Goal: Transaction & Acquisition: Purchase product/service

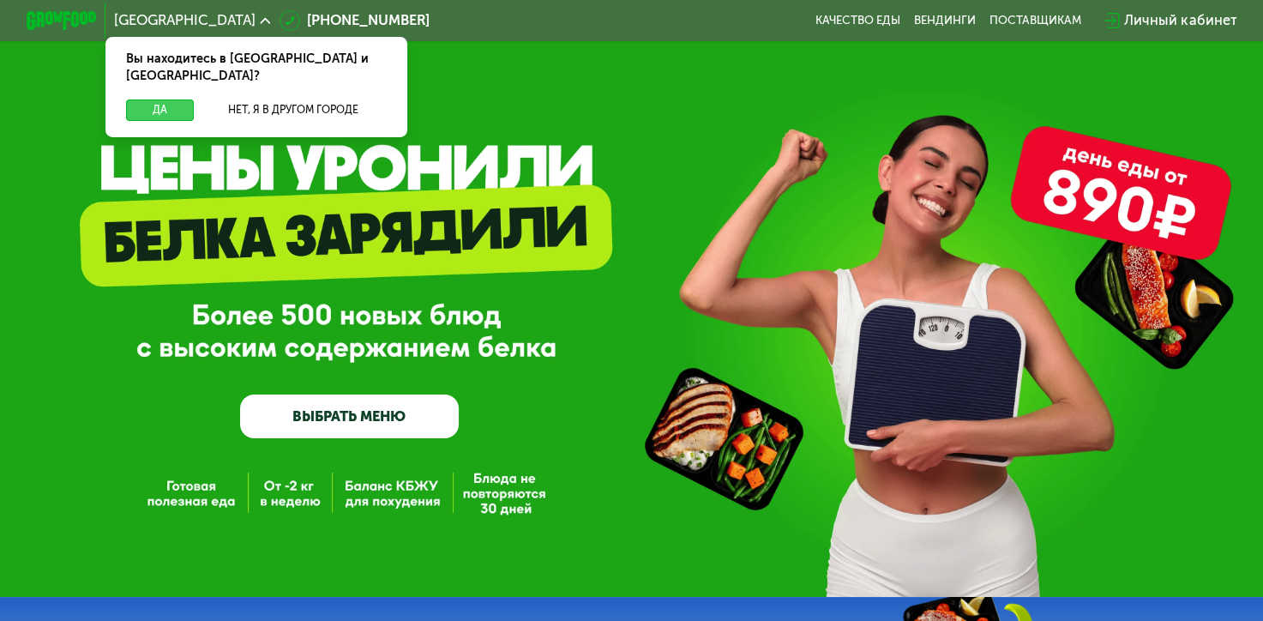
click at [148, 99] on button "Да" at bounding box center [160, 109] width 68 height 21
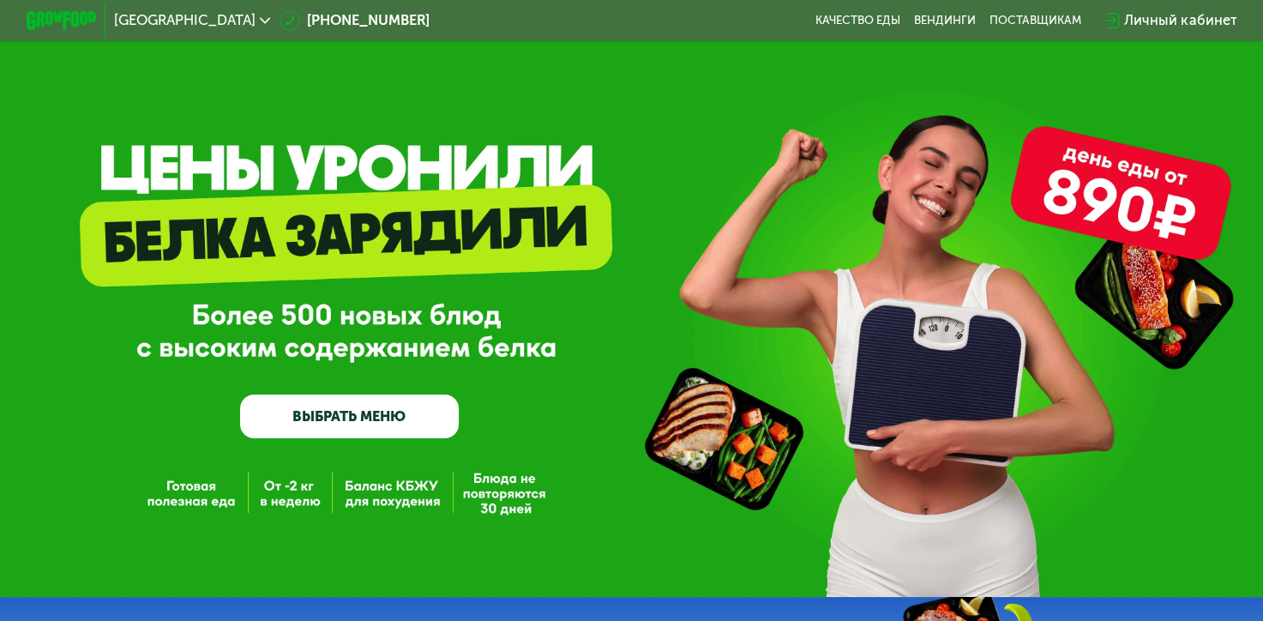
click at [352, 426] on link "ВЫБРАТЬ МЕНЮ" at bounding box center [349, 417] width 219 height 44
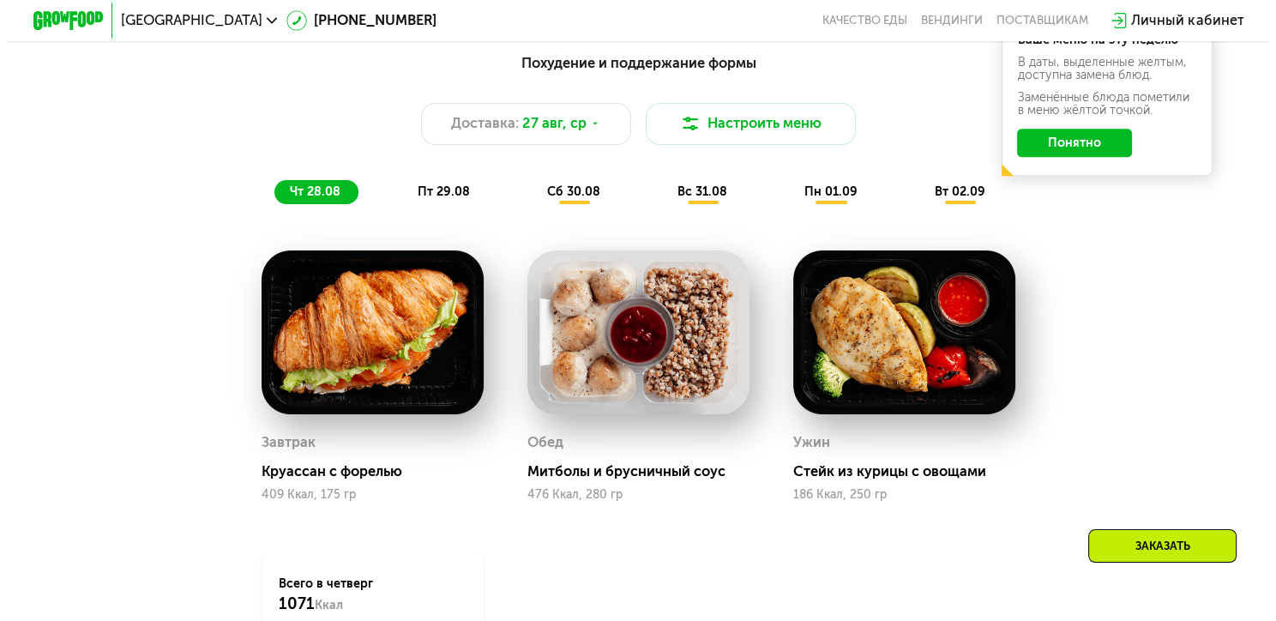
scroll to position [923, 0]
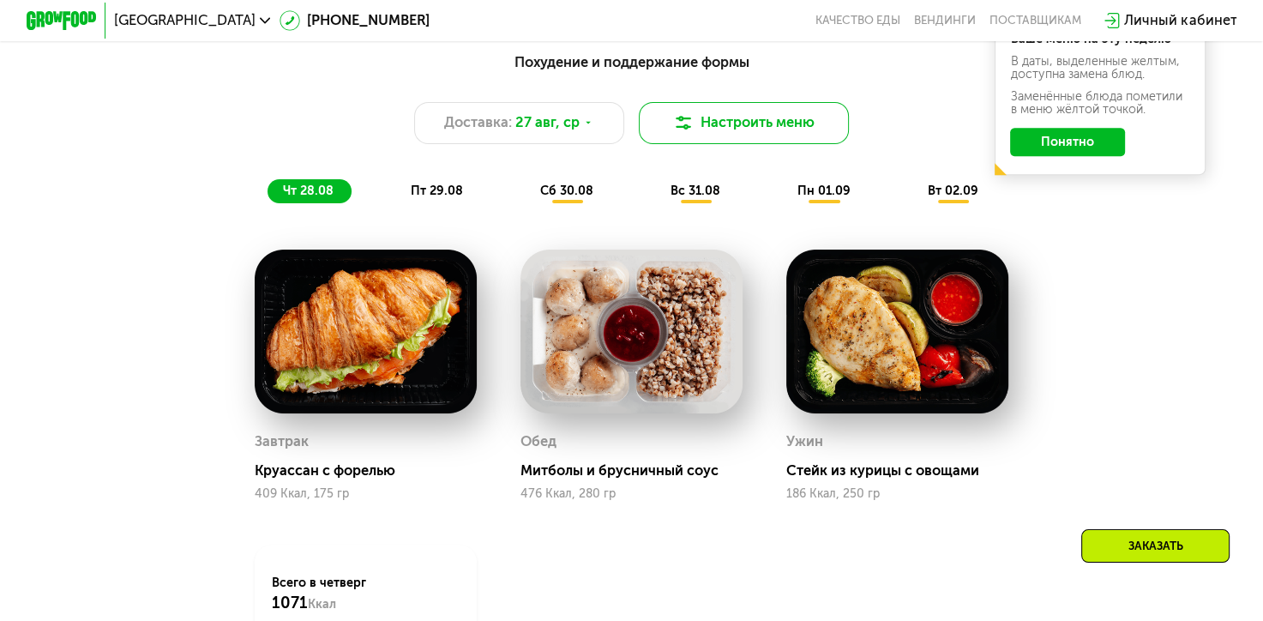
click at [690, 120] on button "Настроить меню" at bounding box center [744, 123] width 211 height 42
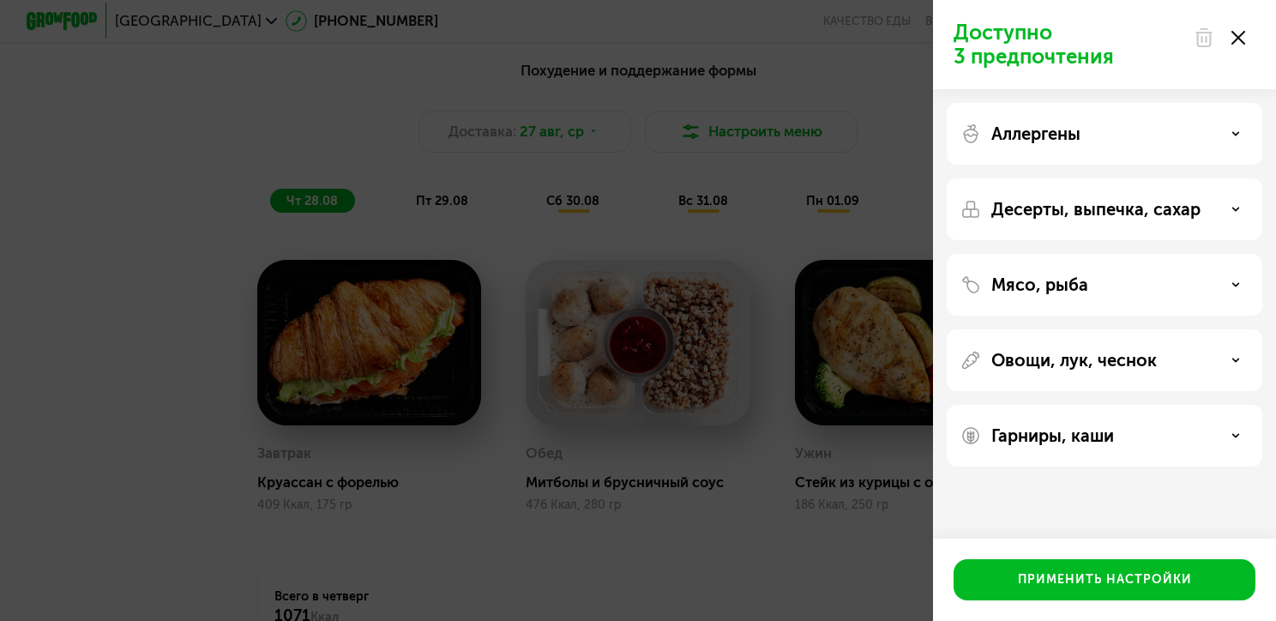
click at [1003, 130] on p "Аллергены" at bounding box center [1035, 133] width 89 height 21
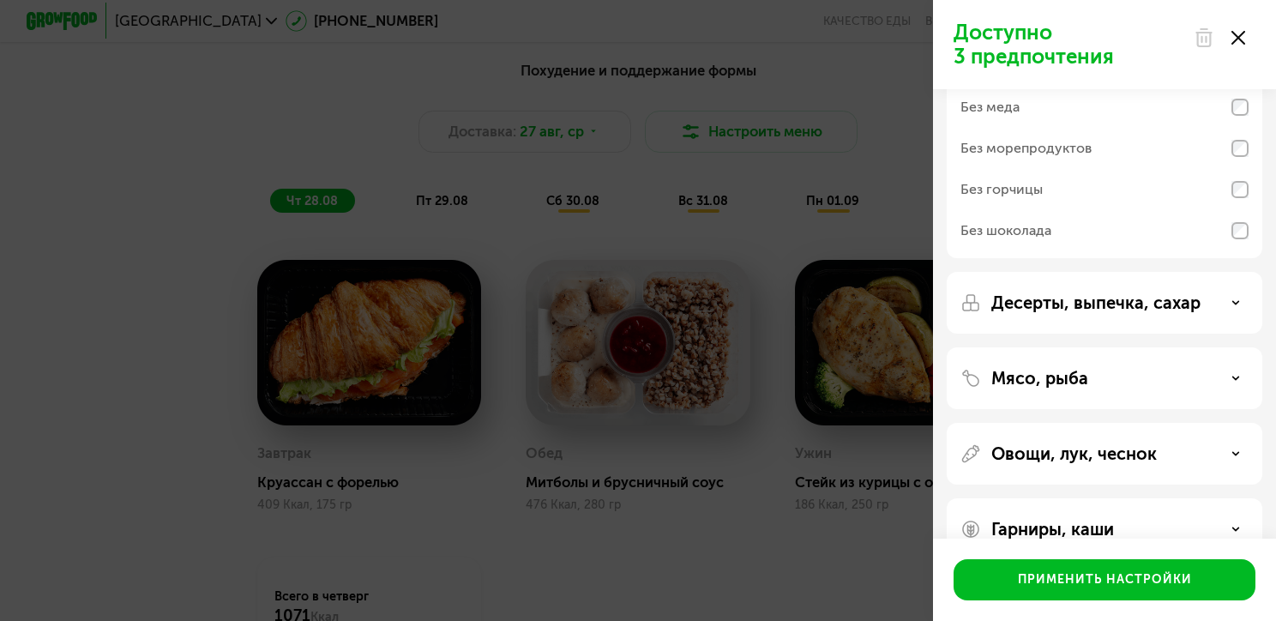
scroll to position [172, 0]
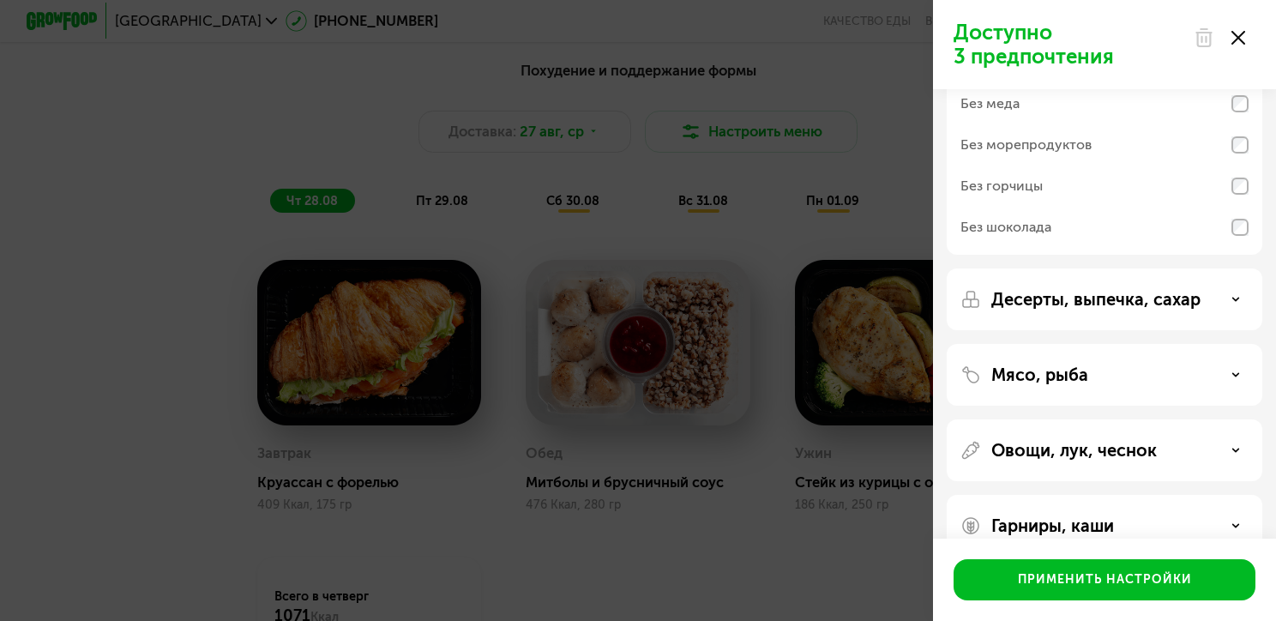
click at [985, 292] on div "Десерты, выпечка, сахар" at bounding box center [1105, 299] width 288 height 21
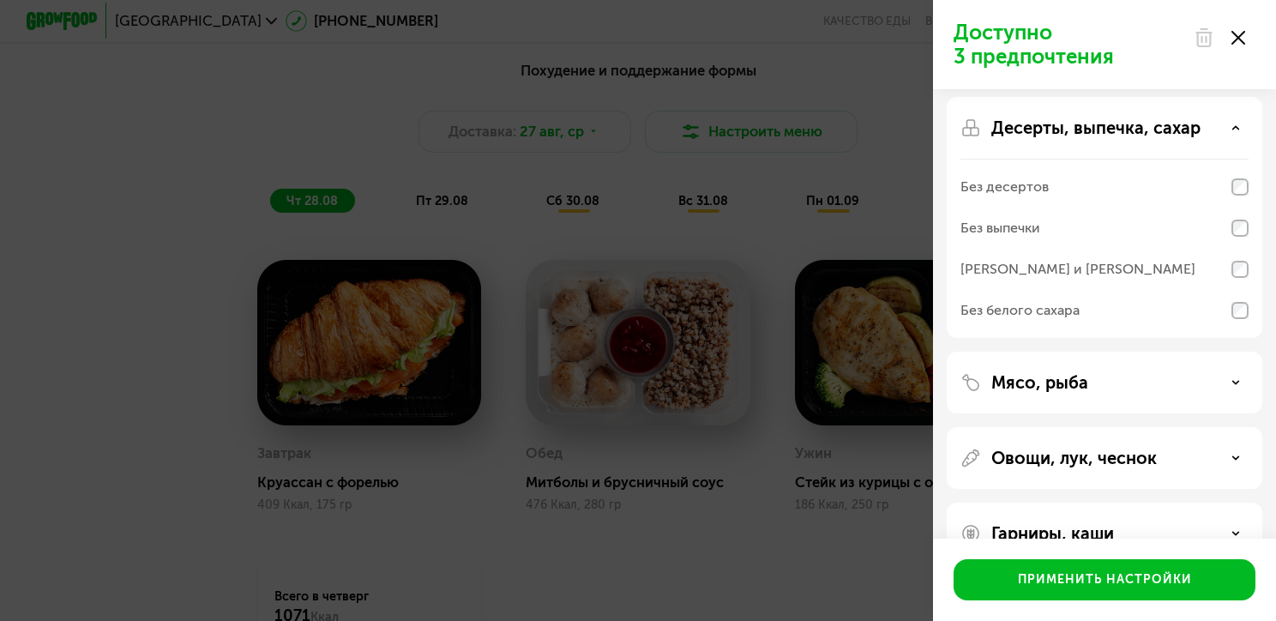
scroll to position [385, 0]
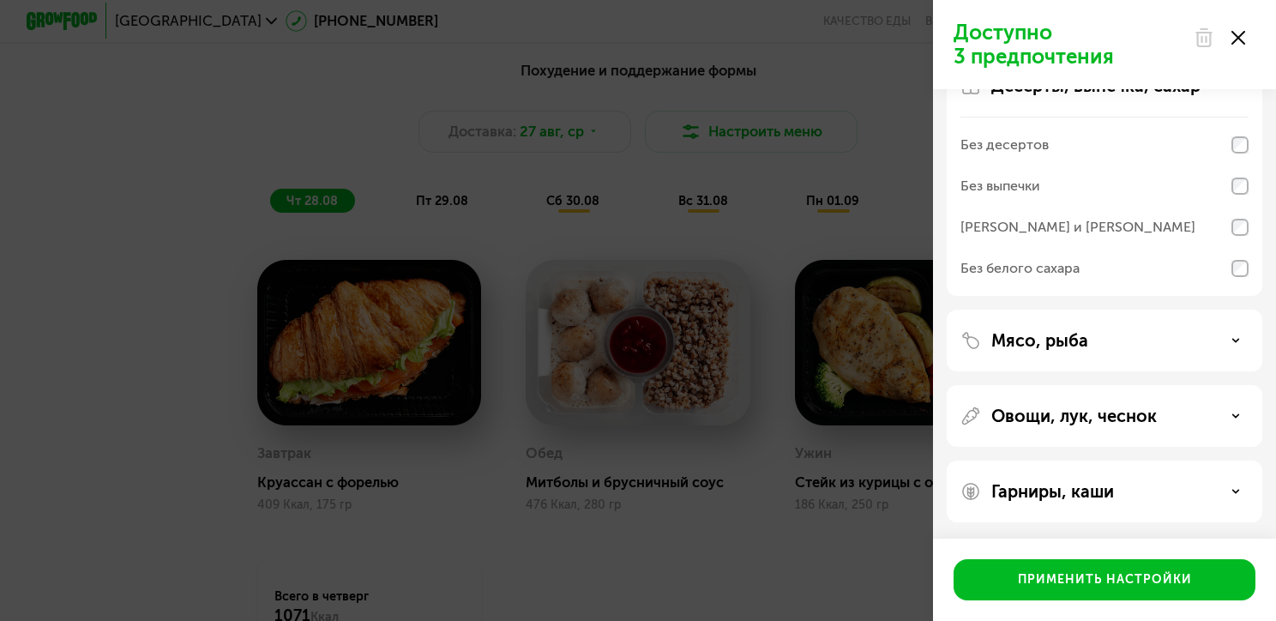
click at [967, 385] on div "Мясо, рыба" at bounding box center [1105, 416] width 316 height 62
click at [980, 340] on img at bounding box center [971, 340] width 21 height 21
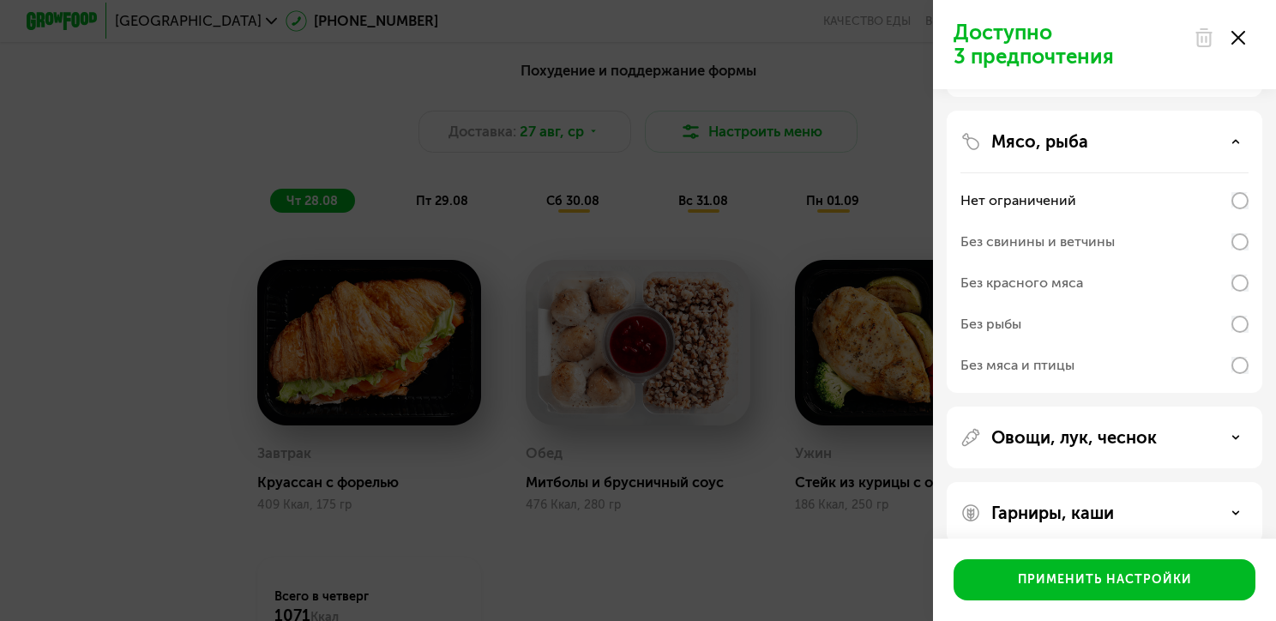
scroll to position [605, 0]
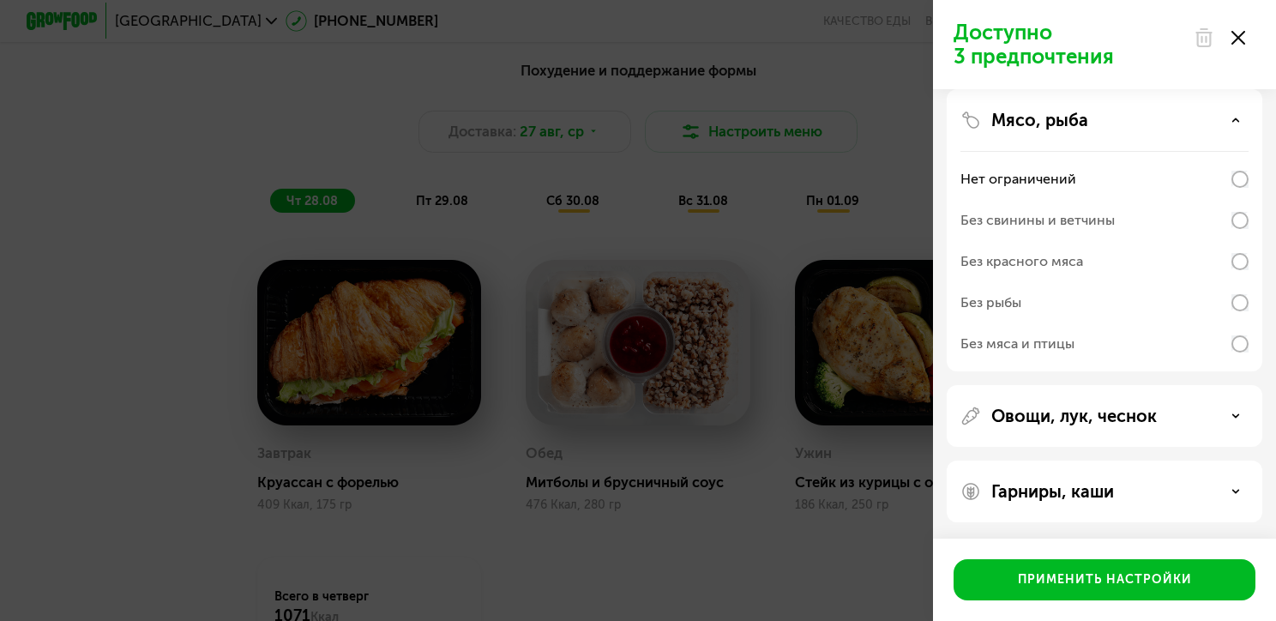
click at [1077, 423] on p "Овощи, лук, чеснок" at bounding box center [1074, 416] width 166 height 21
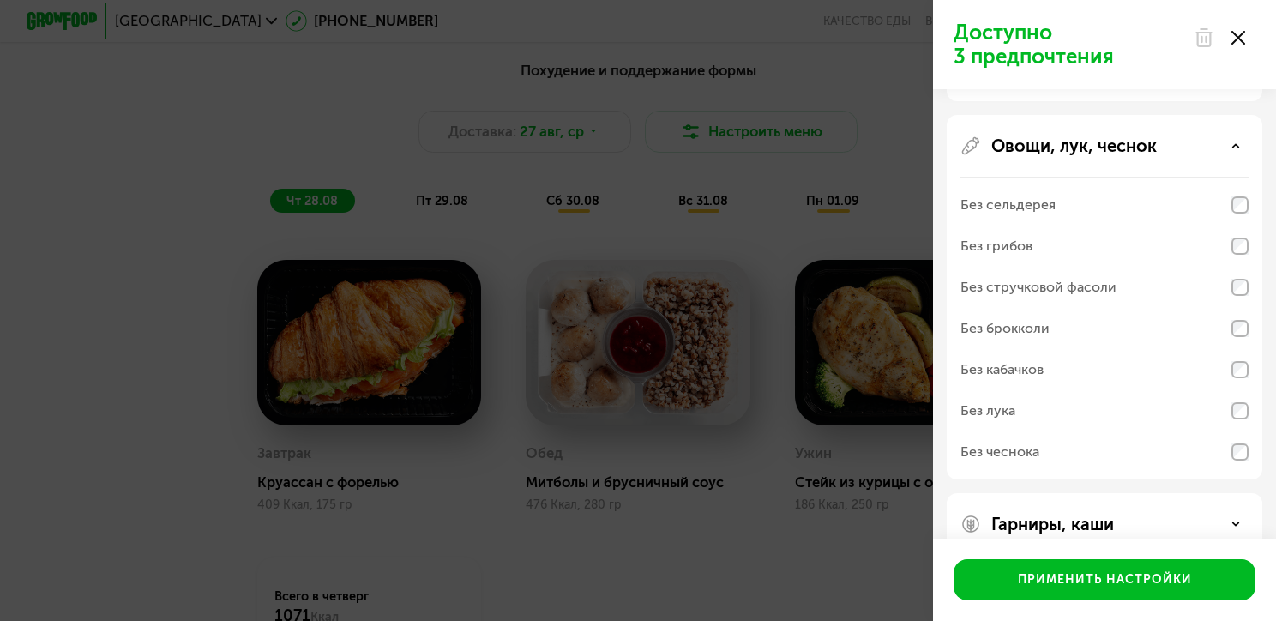
scroll to position [908, 0]
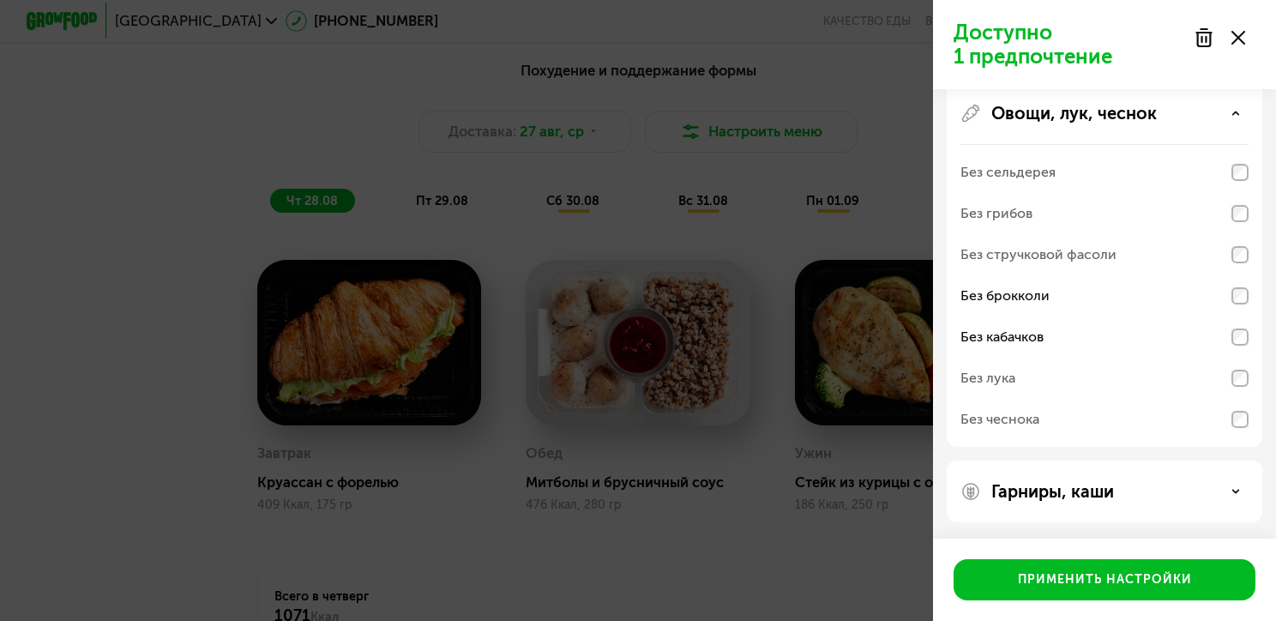
click at [1187, 516] on div "Гарниры, каши" at bounding box center [1105, 492] width 316 height 62
click at [1226, 482] on div "Гарниры, каши" at bounding box center [1105, 491] width 288 height 21
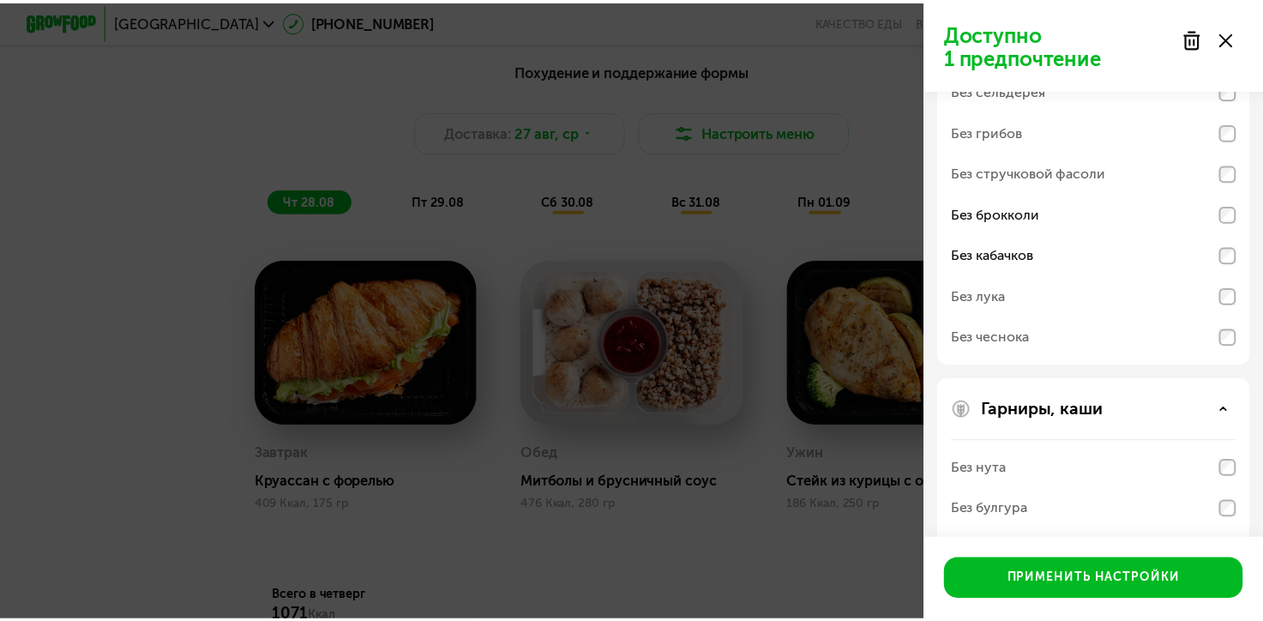
scroll to position [1129, 0]
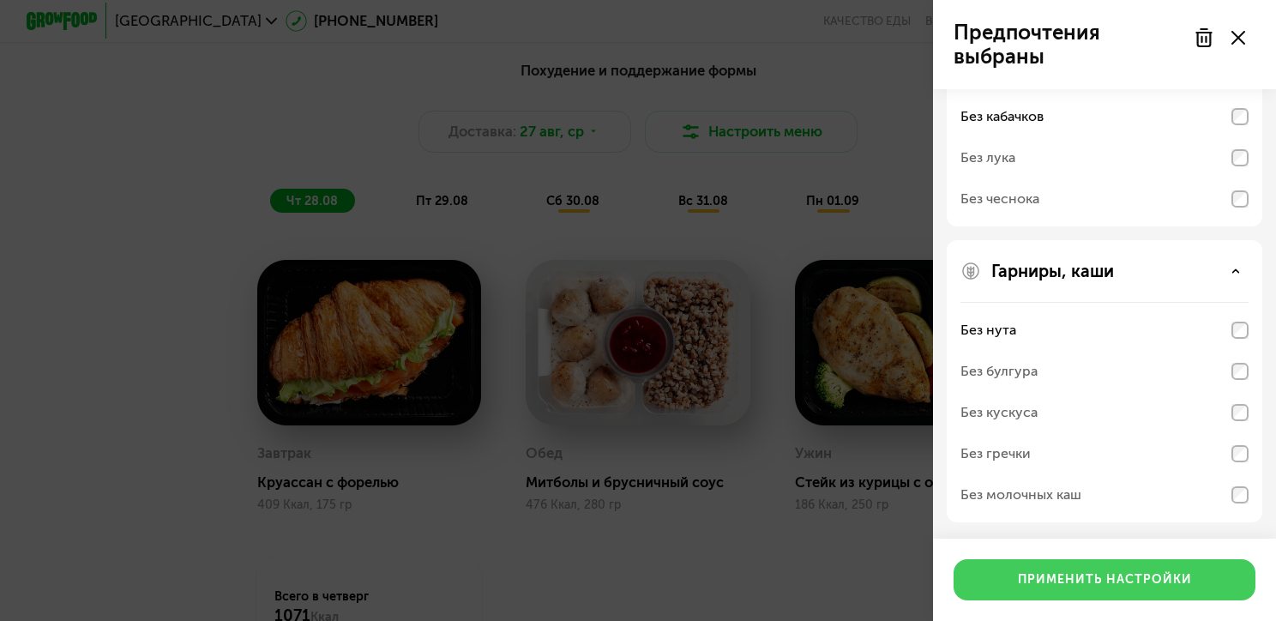
click at [1155, 573] on div "Применить настройки" at bounding box center [1105, 579] width 174 height 17
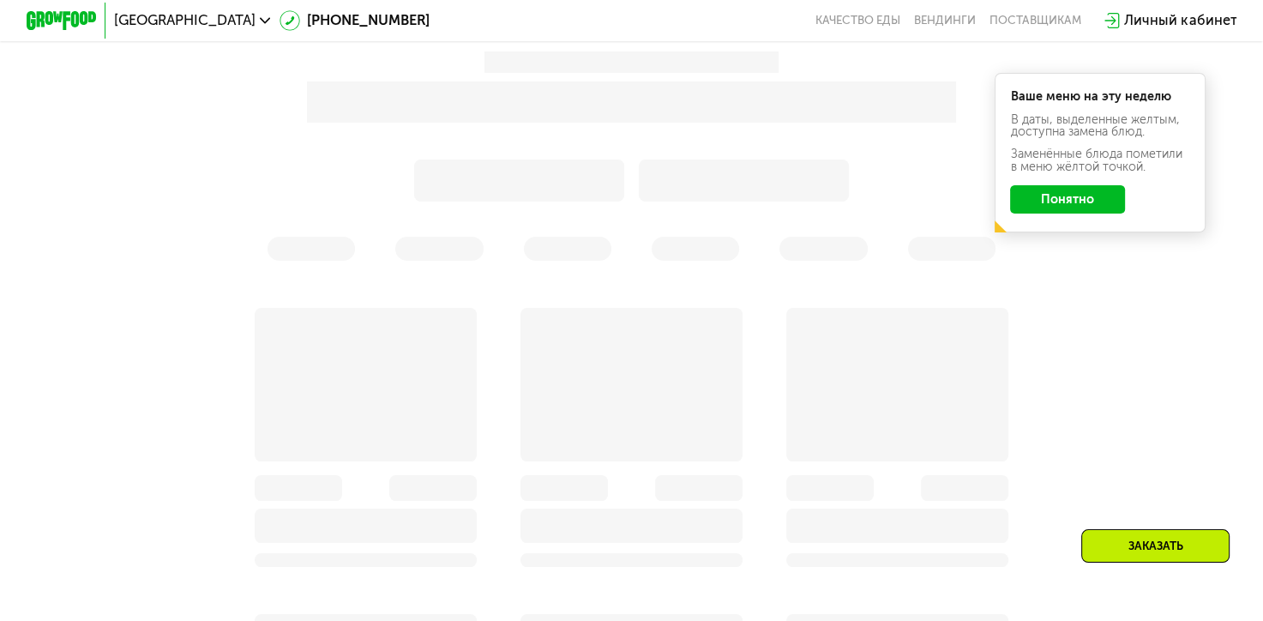
click at [1046, 209] on div "Ваше меню на эту неделю В даты, выделенные желтым, доступна замена блюд. Заменё…" at bounding box center [1100, 153] width 211 height 160
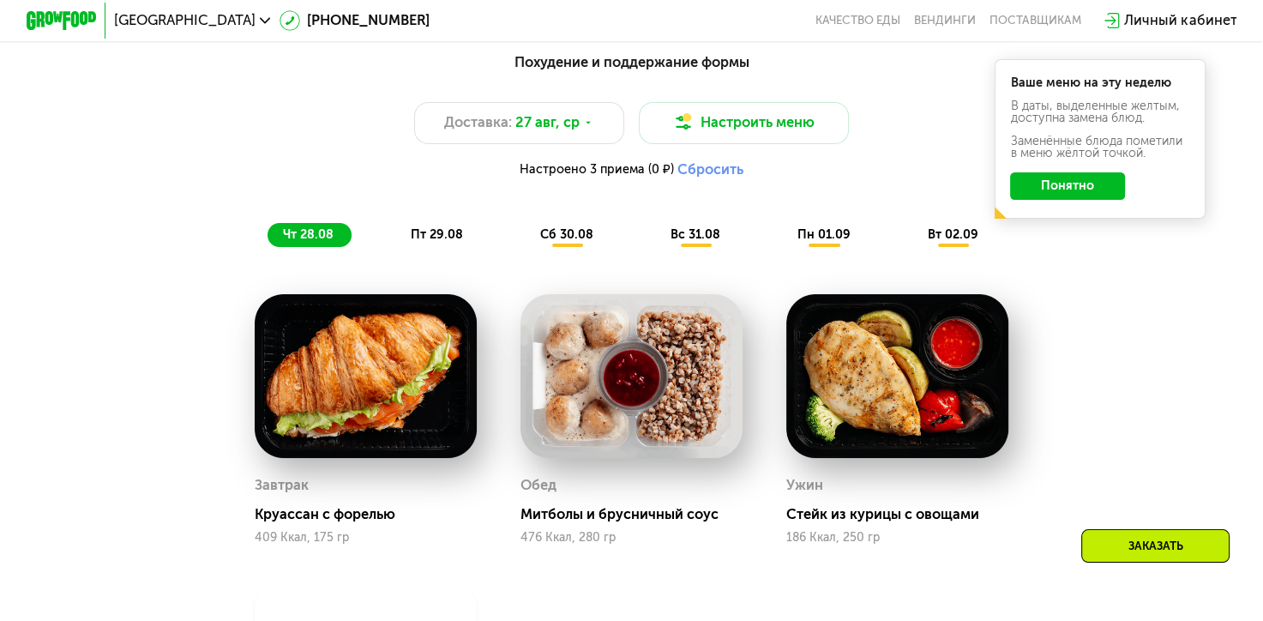
click at [1091, 201] on button "Понятно" at bounding box center [1067, 186] width 115 height 28
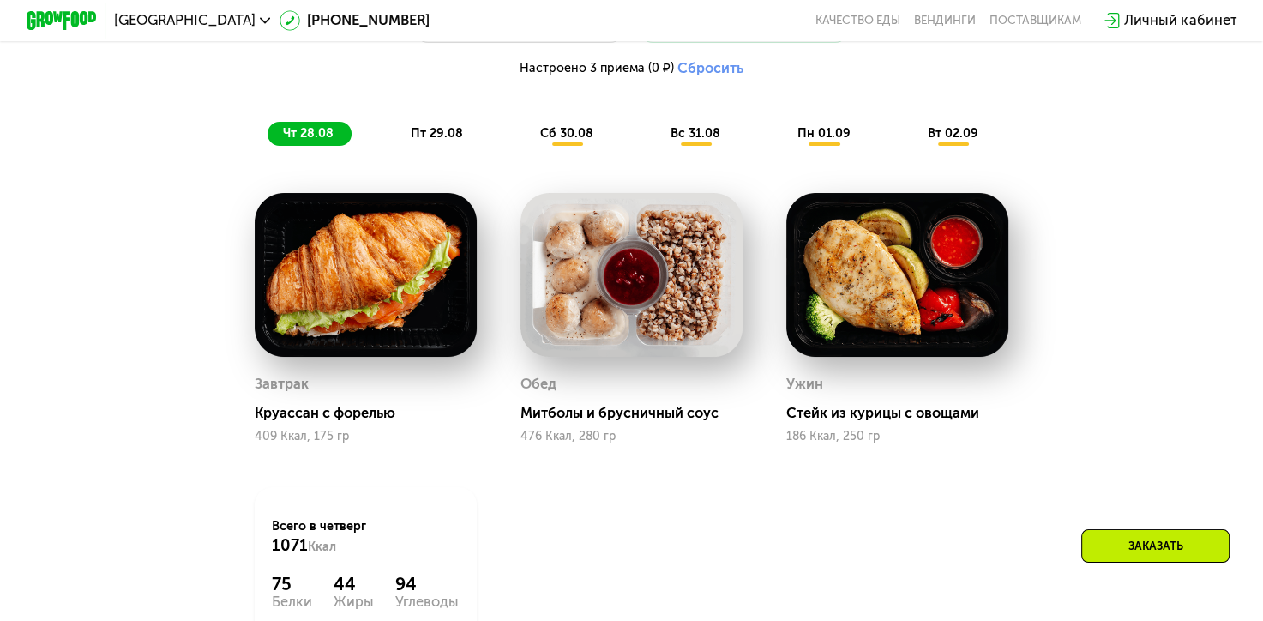
scroll to position [1009, 0]
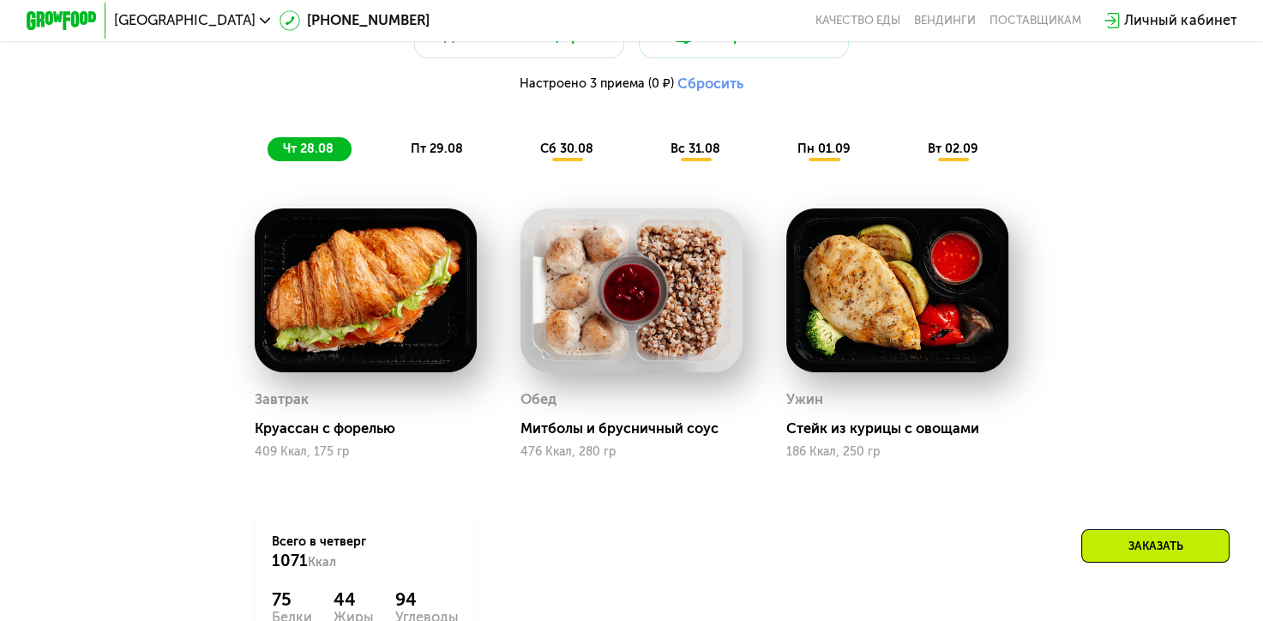
click at [525, 148] on div "пт 29.08" at bounding box center [568, 149] width 87 height 25
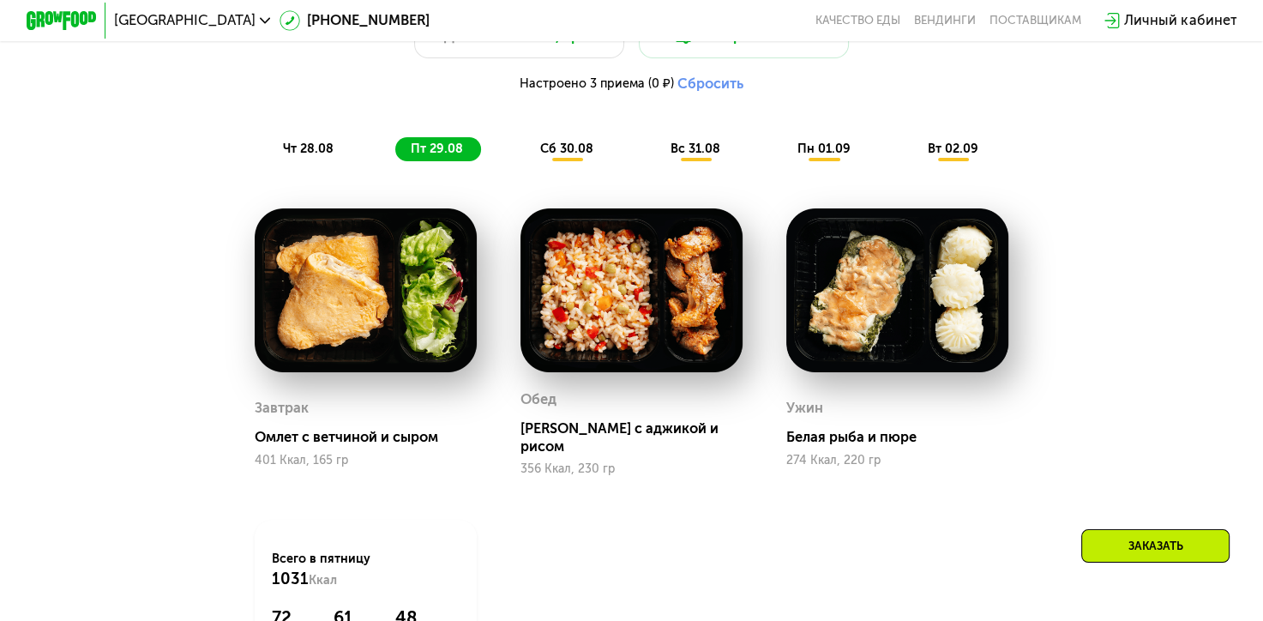
click at [654, 162] on div "сб 30.08" at bounding box center [695, 149] width 83 height 25
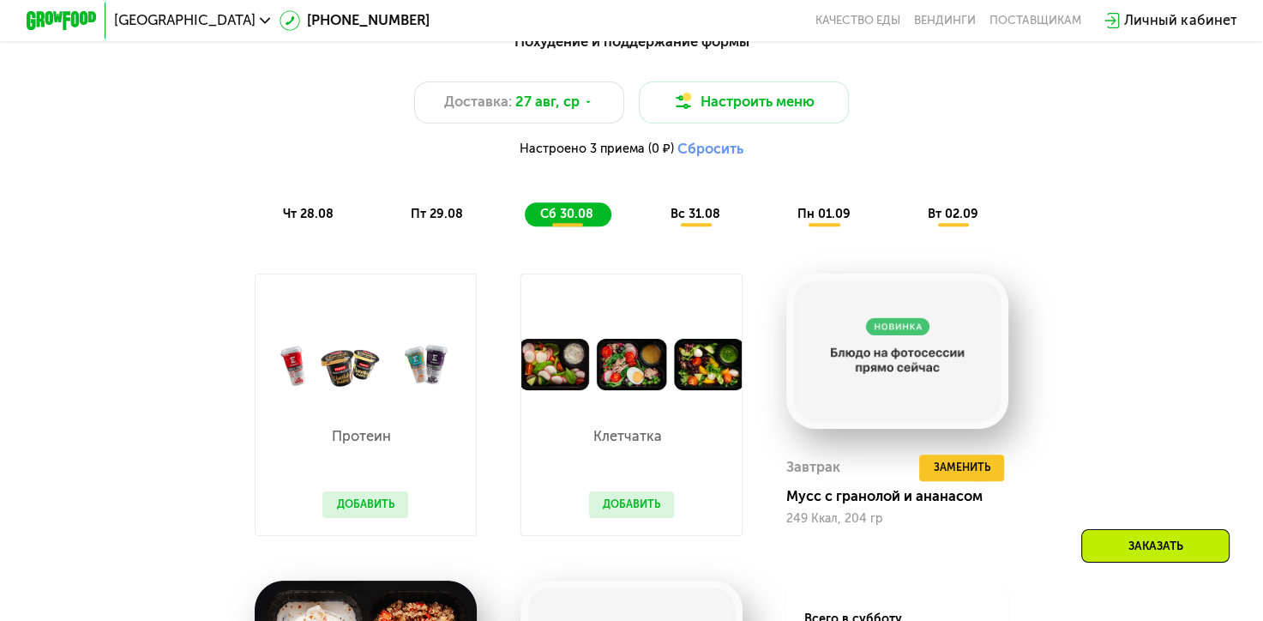
scroll to position [751, 0]
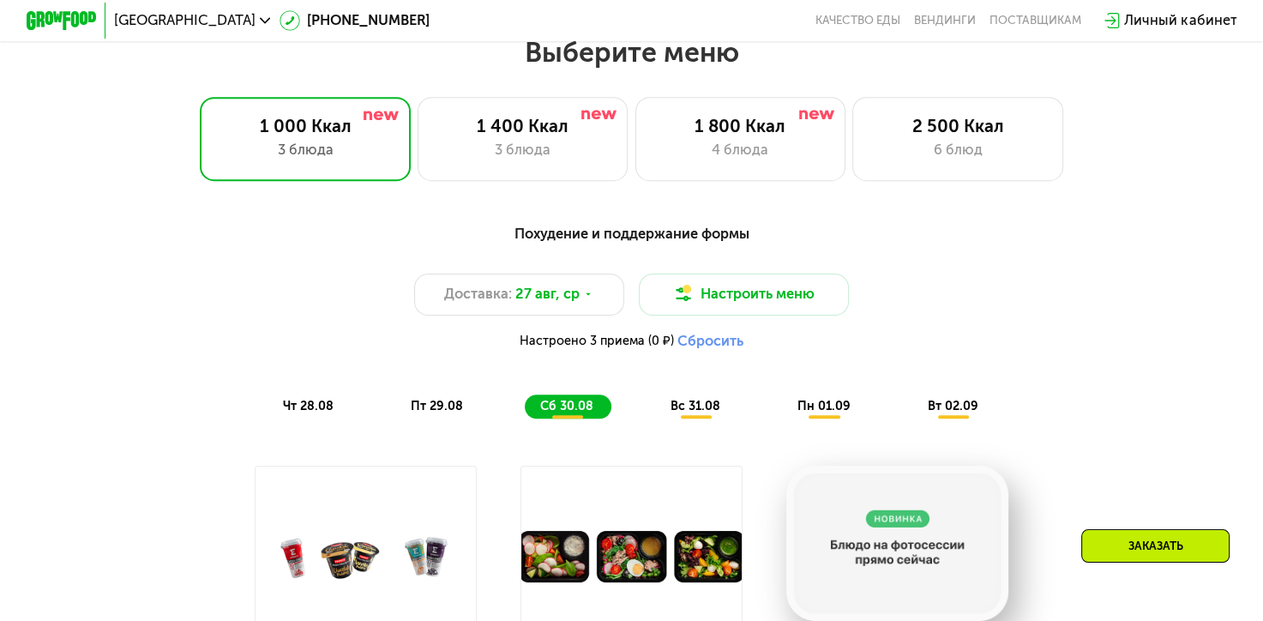
click at [683, 429] on div "Похудение и поддержание формы Доставка: [DATE] Настроить меню Настроено 3 прием…" at bounding box center [632, 321] width 1060 height 217
click at [688, 413] on span "вс 31.08" at bounding box center [696, 406] width 50 height 15
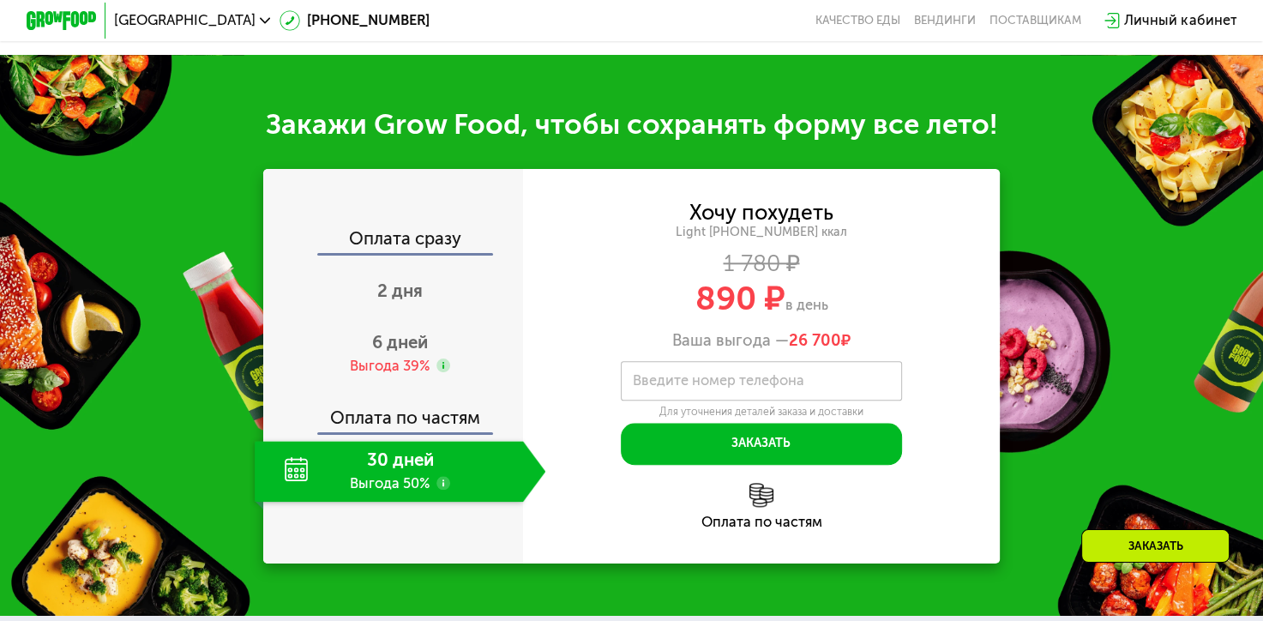
scroll to position [1866, 0]
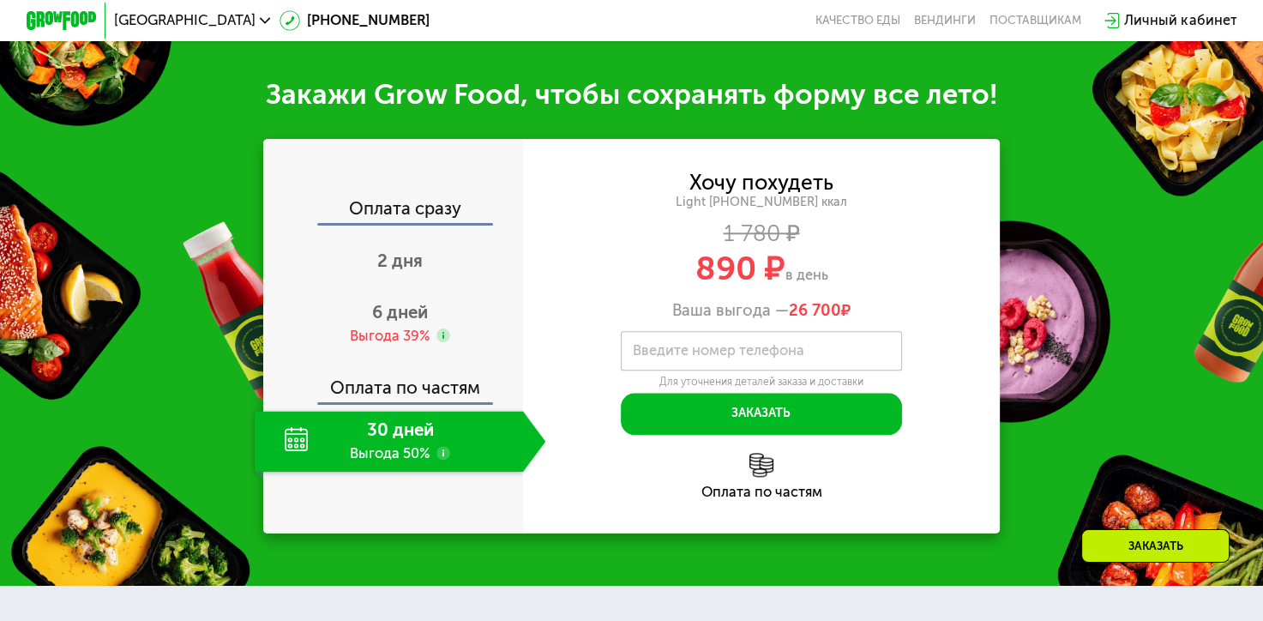
click at [386, 456] on div "30 дней Выгода 50%" at bounding box center [389, 442] width 268 height 62
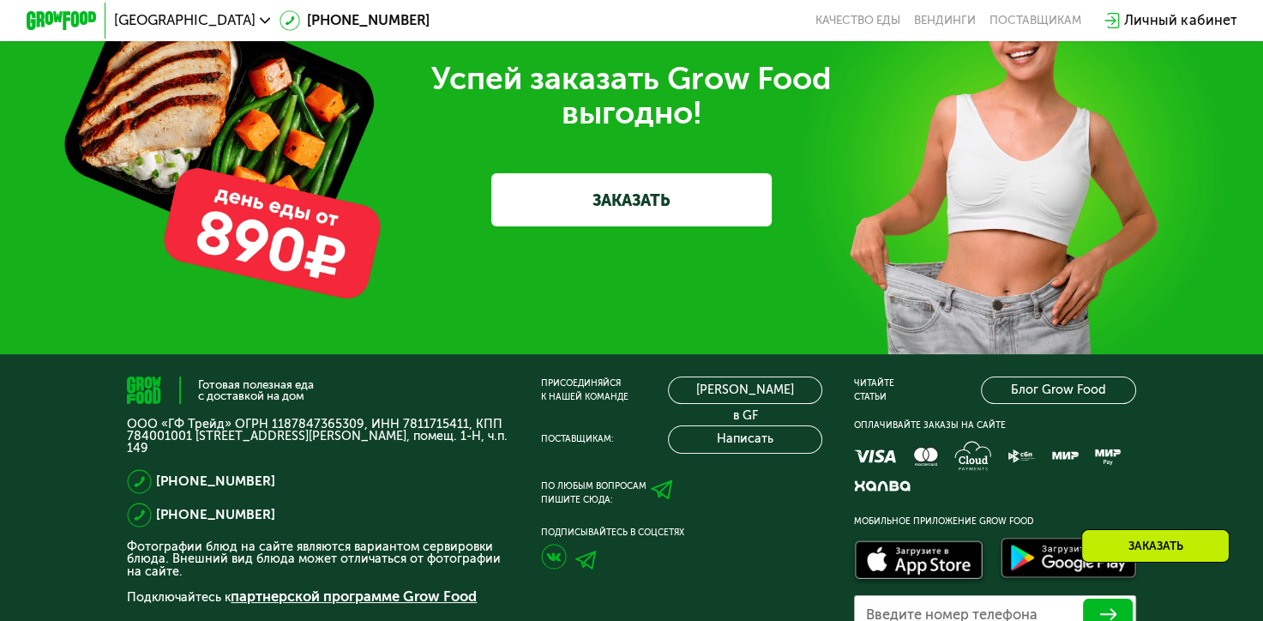
scroll to position [5297, 0]
